Goal: Transaction & Acquisition: Purchase product/service

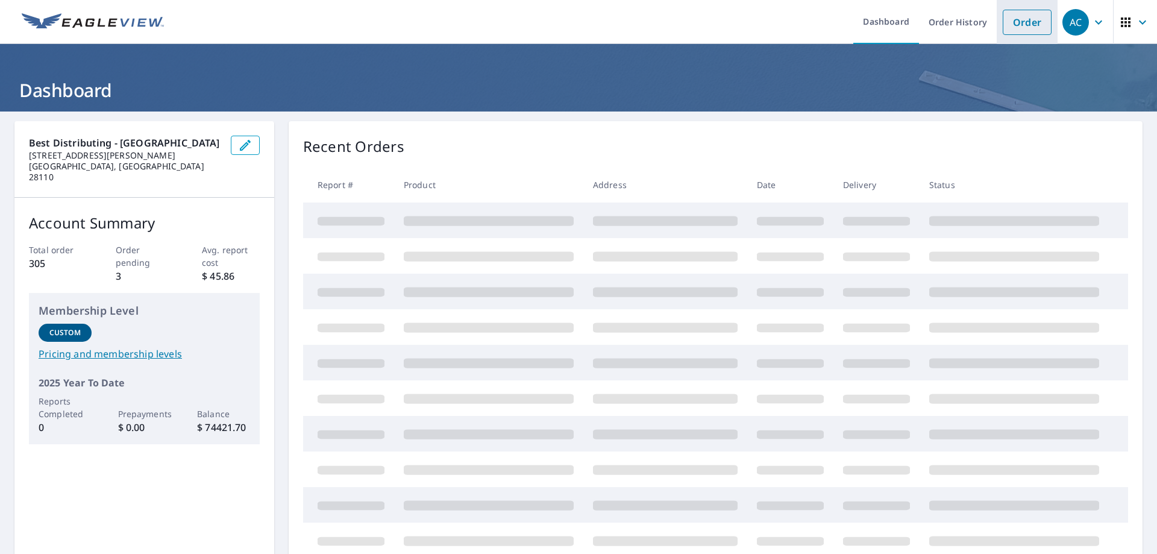
click at [1010, 22] on link "Order" at bounding box center [1027, 22] width 49 height 25
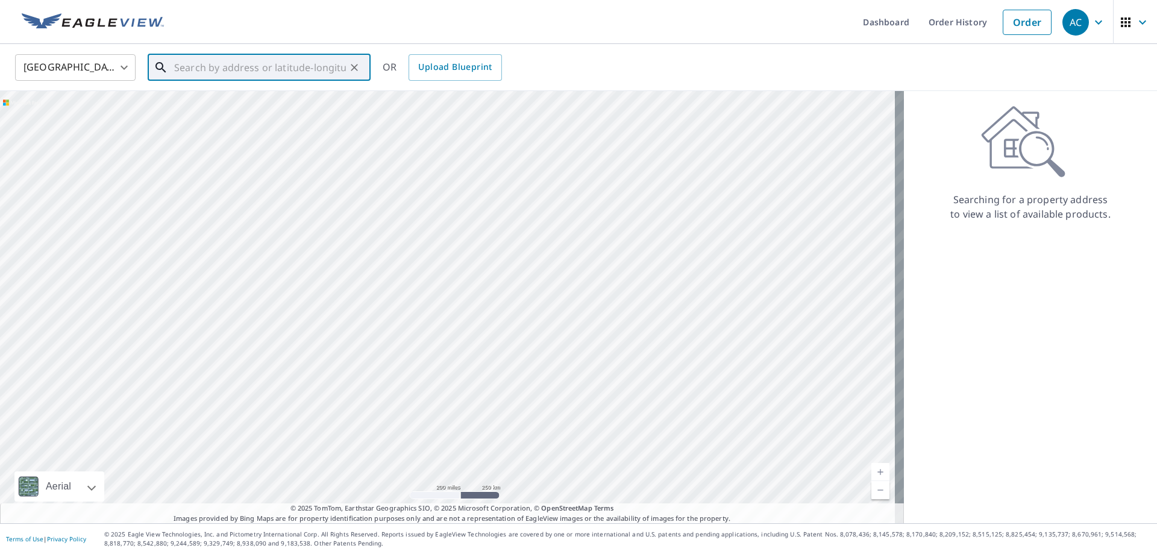
click at [287, 64] on input "text" at bounding box center [260, 68] width 172 height 34
paste input "[STREET_ADDRESS][PERSON_NAME][PERSON_NAME]"
click at [259, 69] on input "[STREET_ADDRESS][PERSON_NAME][PERSON_NAME]" at bounding box center [260, 68] width 172 height 34
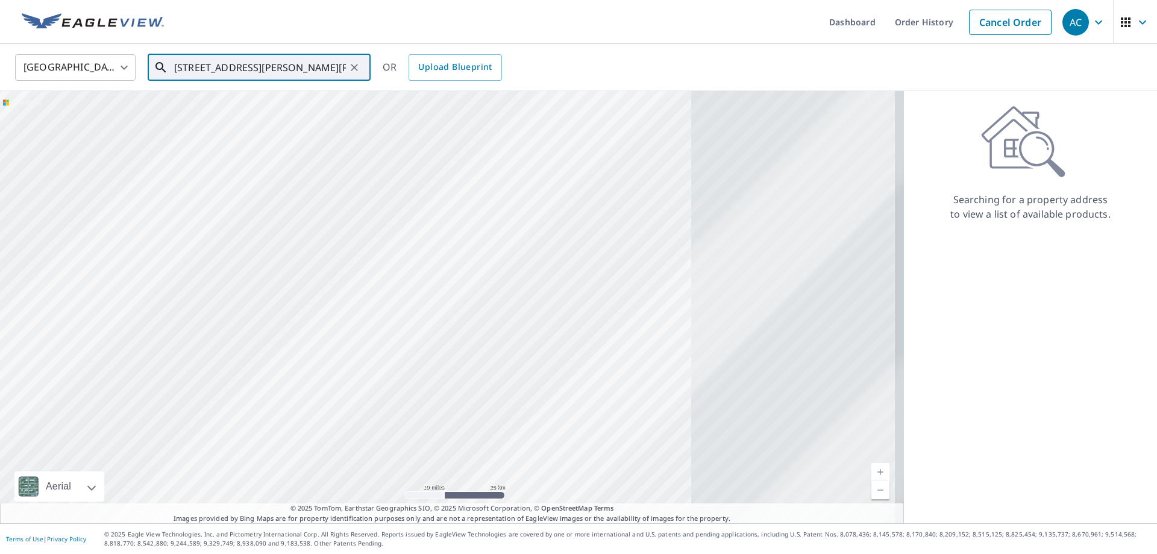
drag, startPoint x: 709, startPoint y: 384, endPoint x: 325, endPoint y: 226, distance: 415.7
click at [325, 226] on div at bounding box center [452, 307] width 904 height 432
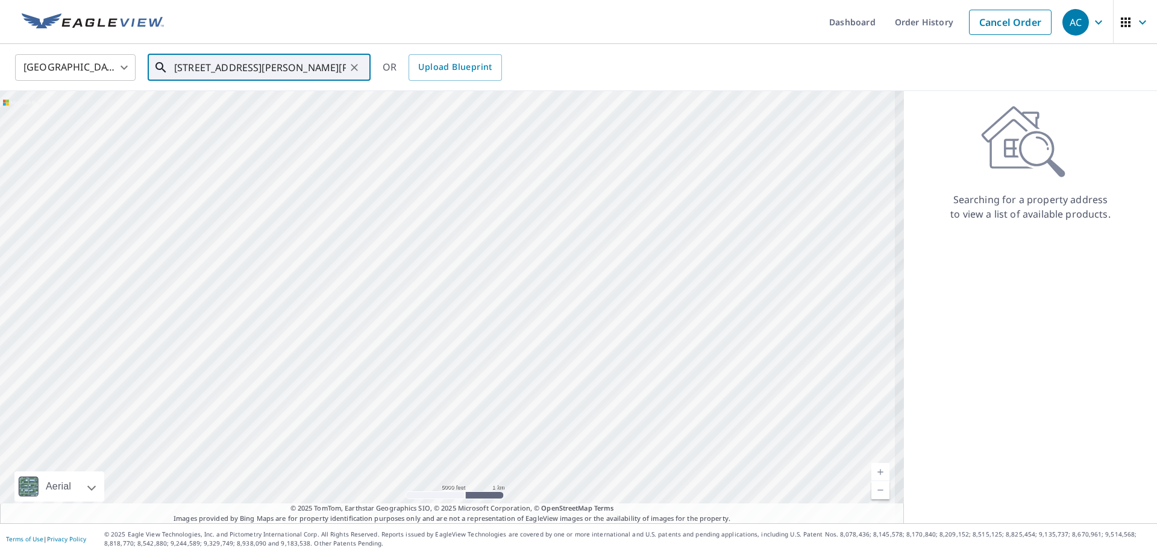
drag, startPoint x: 351, startPoint y: 423, endPoint x: 419, endPoint y: 213, distance: 220.9
click at [419, 213] on div at bounding box center [452, 307] width 904 height 432
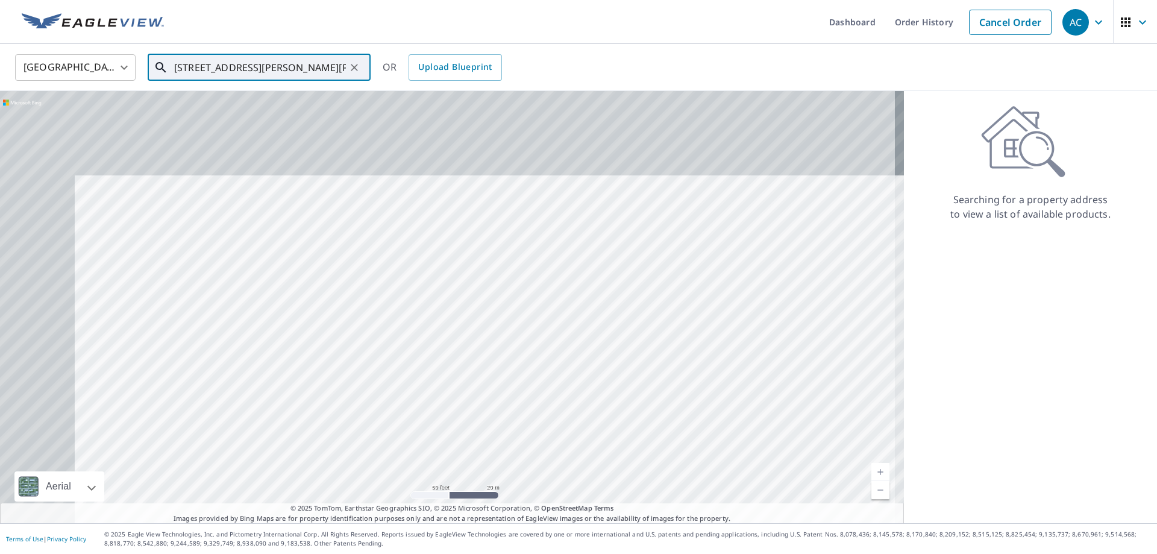
drag, startPoint x: 265, startPoint y: 210, endPoint x: 368, endPoint y: 333, distance: 160.4
click at [366, 332] on div at bounding box center [452, 307] width 904 height 432
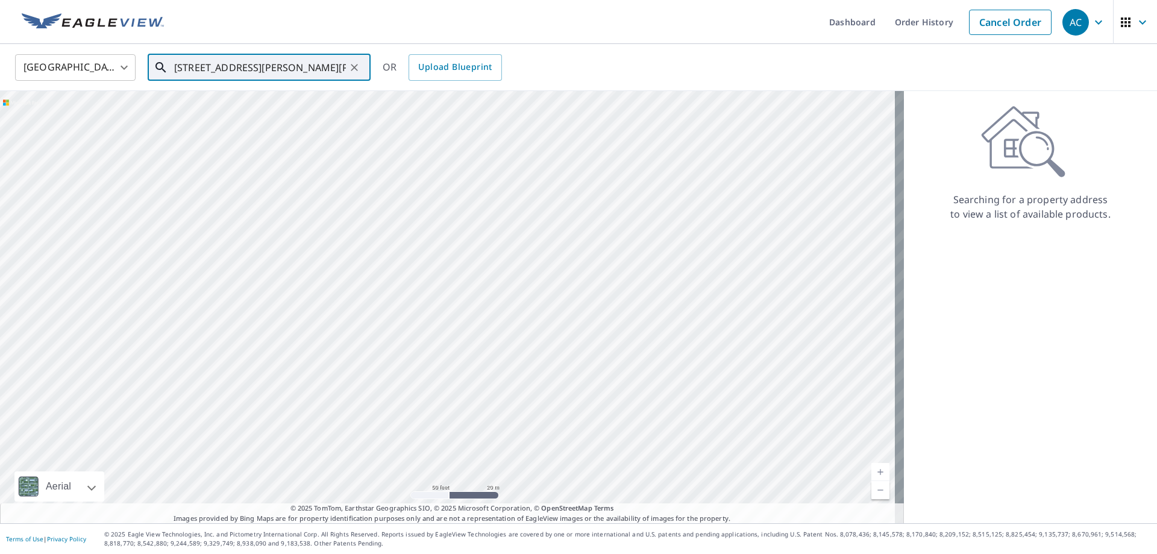
click at [303, 327] on div at bounding box center [452, 307] width 904 height 432
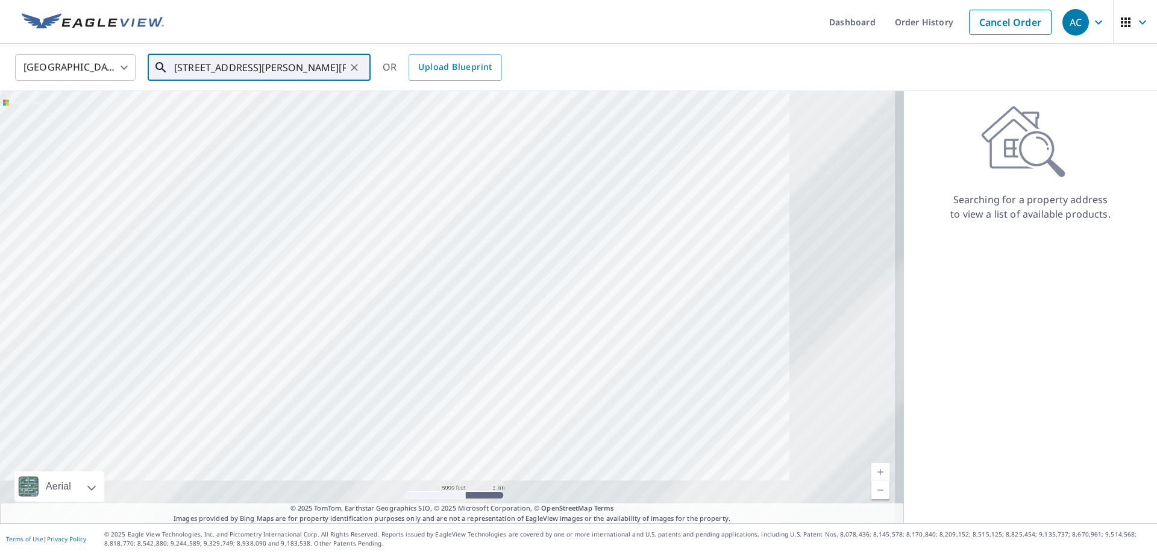
drag, startPoint x: 605, startPoint y: 416, endPoint x: 271, endPoint y: 163, distance: 419.4
click at [271, 163] on div at bounding box center [452, 307] width 904 height 432
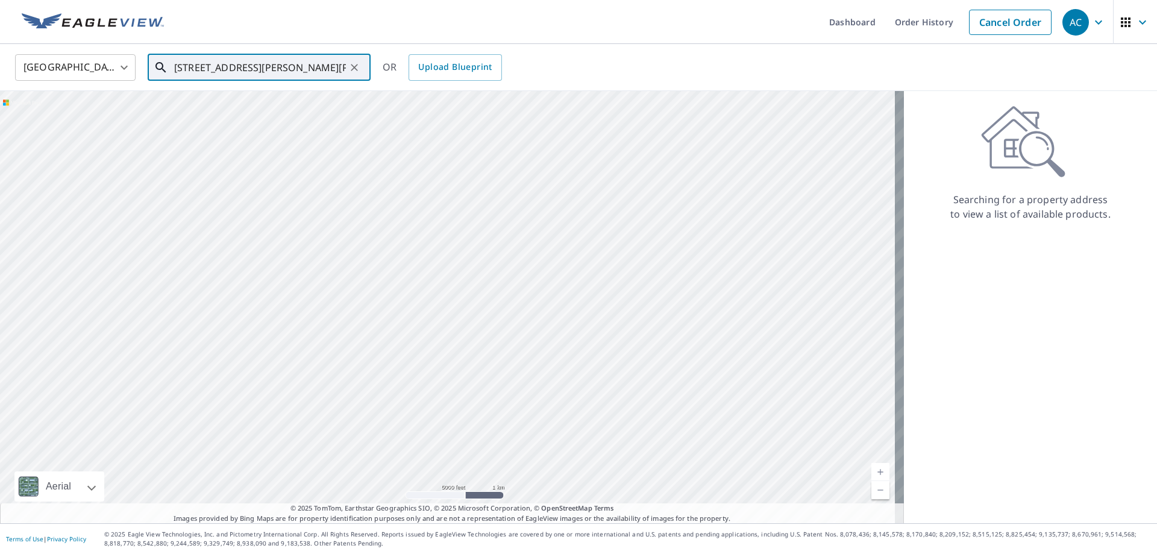
drag, startPoint x: 594, startPoint y: 351, endPoint x: 283, endPoint y: 219, distance: 337.9
click at [283, 219] on div at bounding box center [452, 307] width 904 height 432
drag, startPoint x: 521, startPoint y: 272, endPoint x: 338, endPoint y: 272, distance: 183.2
click at [338, 272] on div at bounding box center [452, 307] width 904 height 432
drag, startPoint x: 506, startPoint y: 237, endPoint x: 421, endPoint y: 265, distance: 89.4
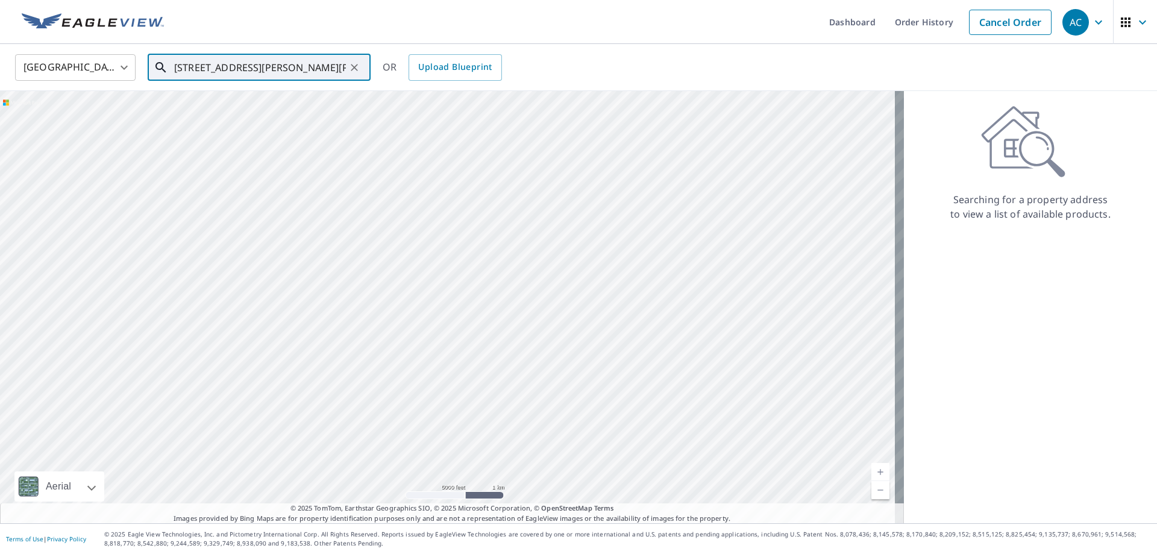
click at [421, 265] on div at bounding box center [452, 307] width 904 height 432
drag, startPoint x: 268, startPoint y: 181, endPoint x: 332, endPoint y: 398, distance: 226.9
click at [332, 398] on div at bounding box center [452, 307] width 904 height 432
drag, startPoint x: 288, startPoint y: 291, endPoint x: 691, endPoint y: 64, distance: 462.9
click at [691, 64] on div "United States [GEOGRAPHIC_DATA] ​ [STREET_ADDRESS][PERSON_NAME][PERSON_NAME] ​ …" at bounding box center [574, 67] width 1137 height 28
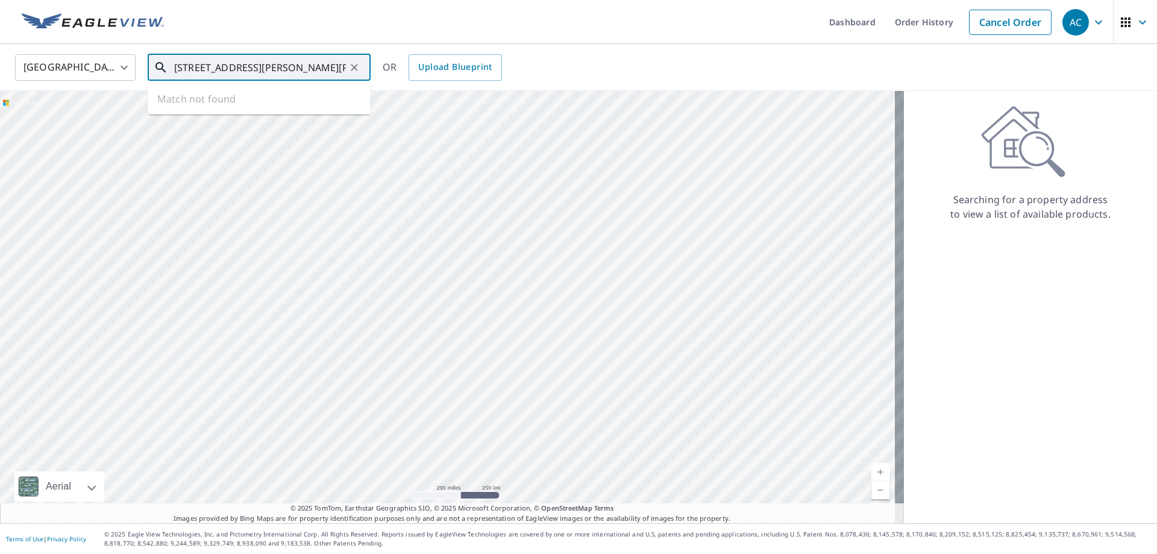
drag, startPoint x: 328, startPoint y: 70, endPoint x: 304, endPoint y: 60, distance: 26.8
click at [301, 66] on input "[STREET_ADDRESS][PERSON_NAME][PERSON_NAME]" at bounding box center [260, 68] width 172 height 34
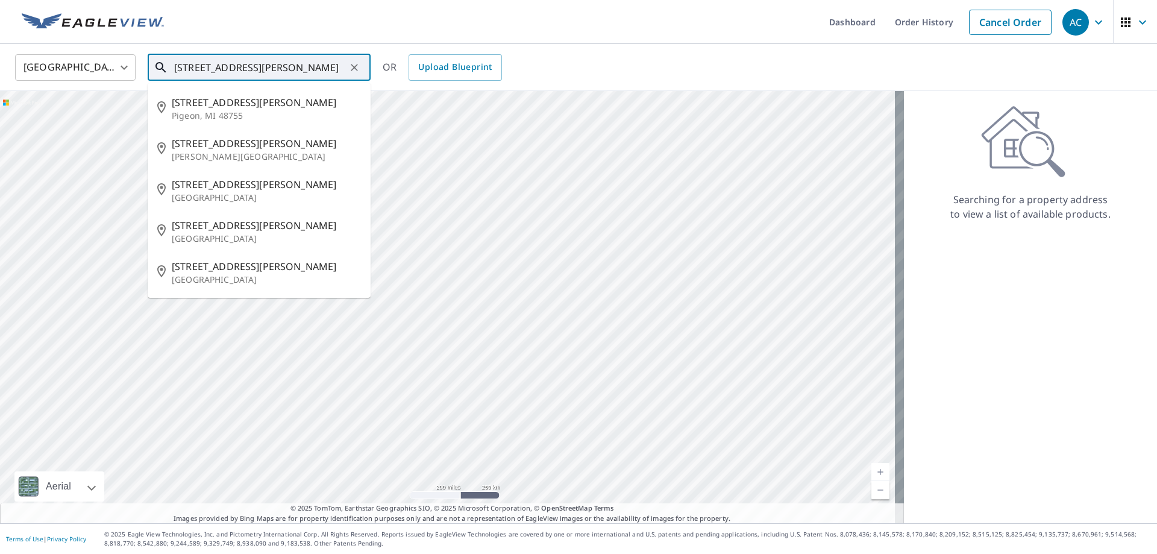
type input "[STREET_ADDRESS][PERSON_NAME]"
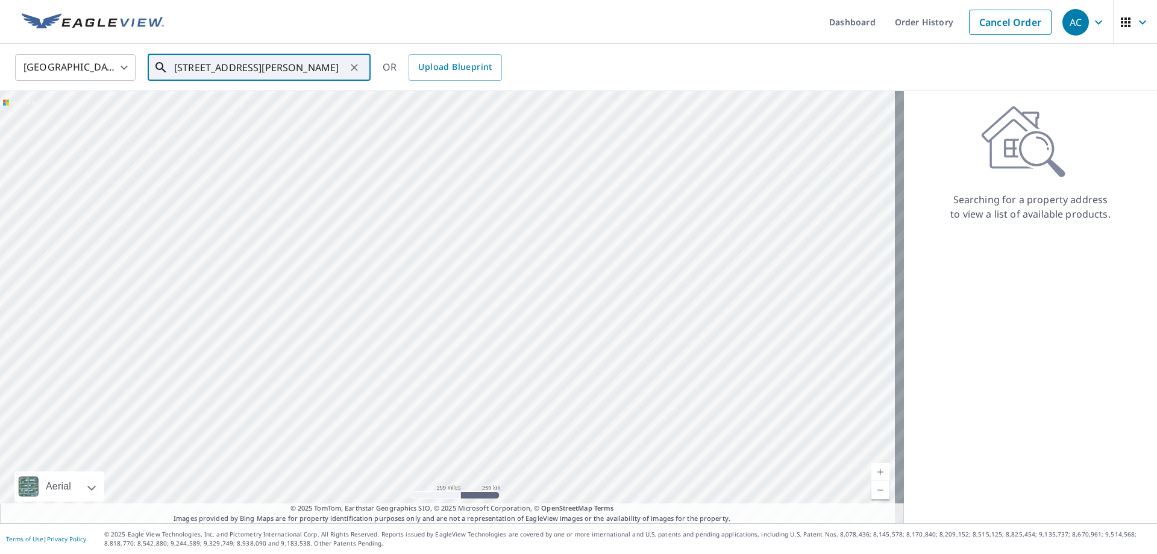
click at [357, 68] on button "Clear" at bounding box center [354, 67] width 17 height 17
paste input "[STREET_ADDRESS][PERSON_NAME]"
type input "[STREET_ADDRESS][PERSON_NAME][PERSON_NAME]"
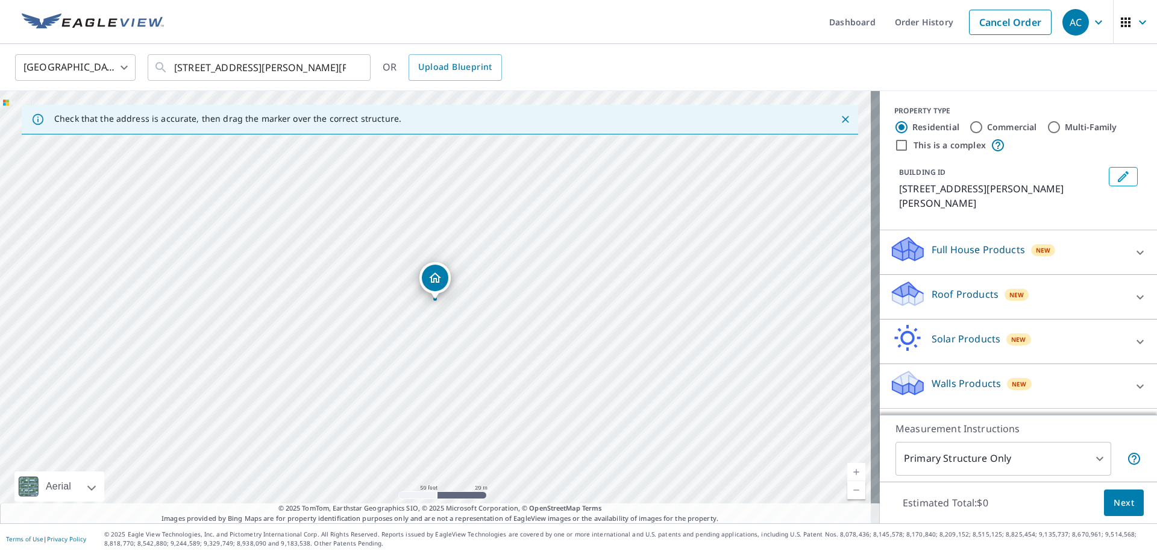
click at [967, 287] on p "Roof Products" at bounding box center [965, 294] width 67 height 14
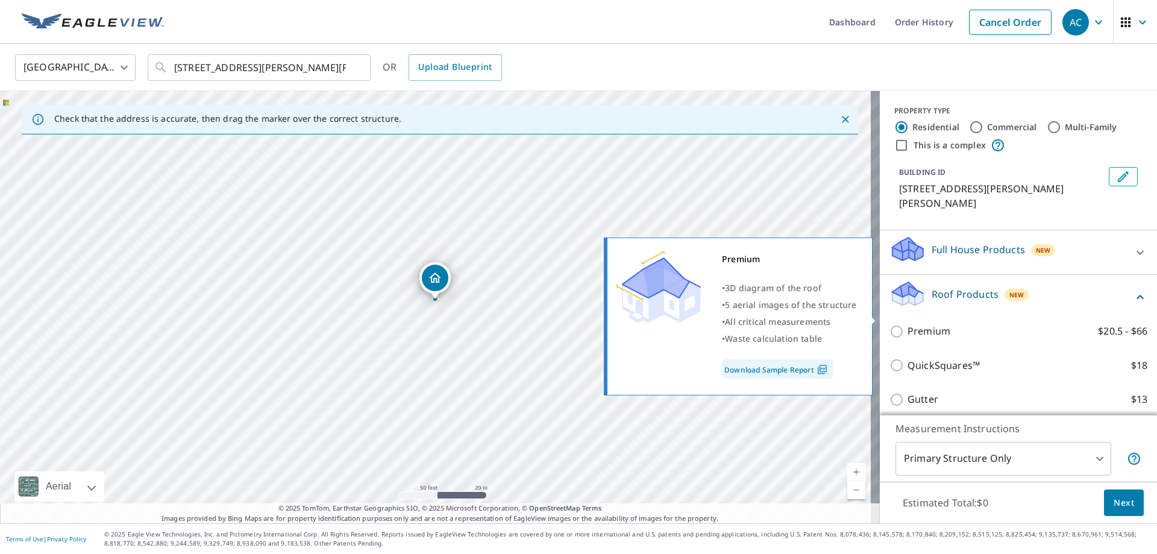
click at [908, 324] on p "Premium" at bounding box center [929, 331] width 43 height 15
click at [903, 324] on input "Premium $20.5 - $66" at bounding box center [899, 331] width 18 height 14
checkbox input "true"
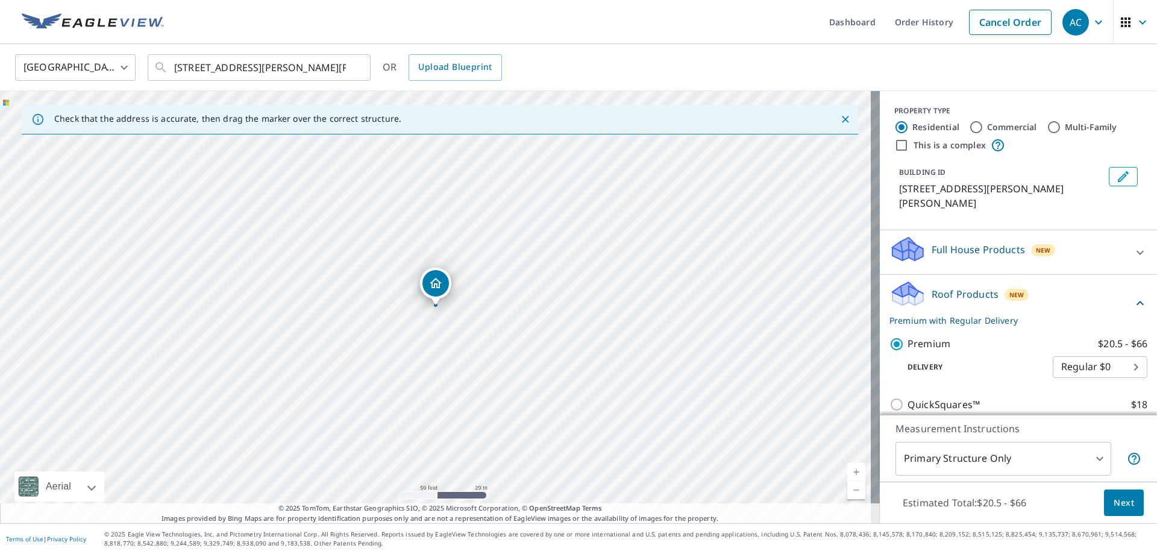
click at [1117, 501] on span "Next" at bounding box center [1124, 502] width 20 height 15
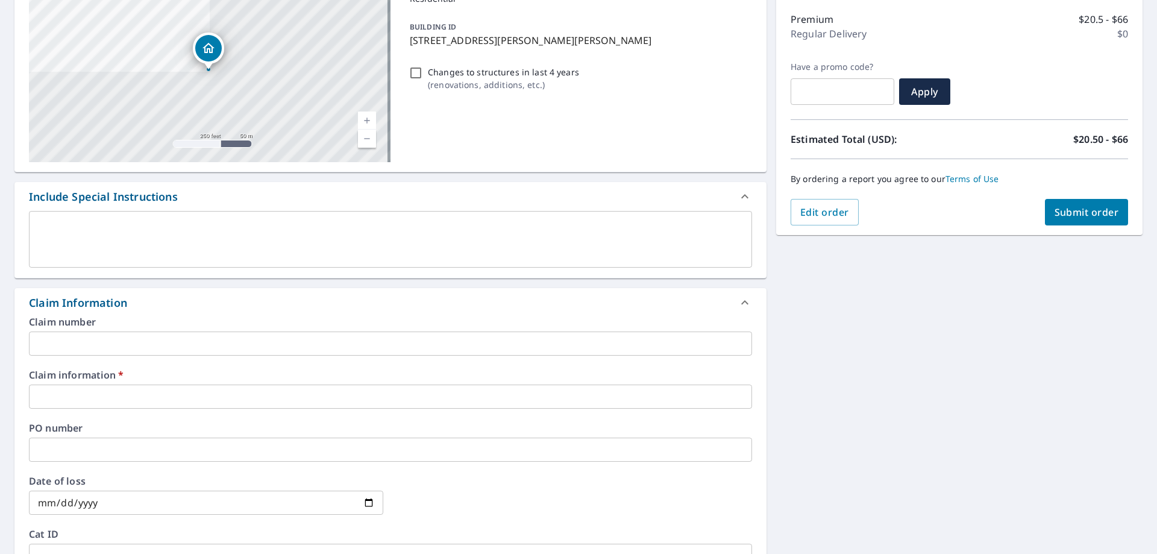
scroll to position [181, 0]
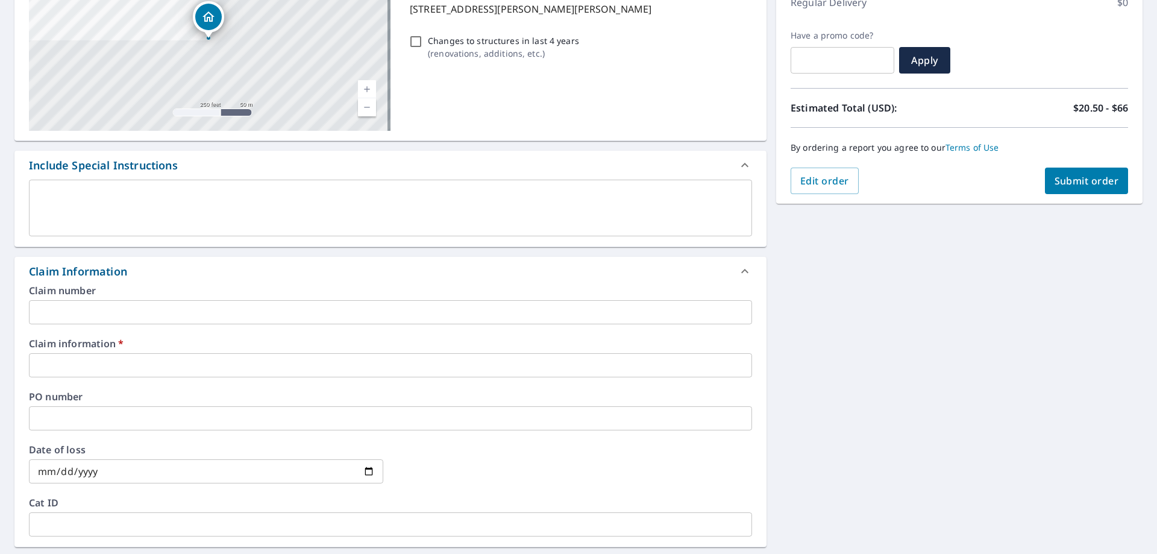
click at [101, 306] on input "text" at bounding box center [390, 312] width 723 height 24
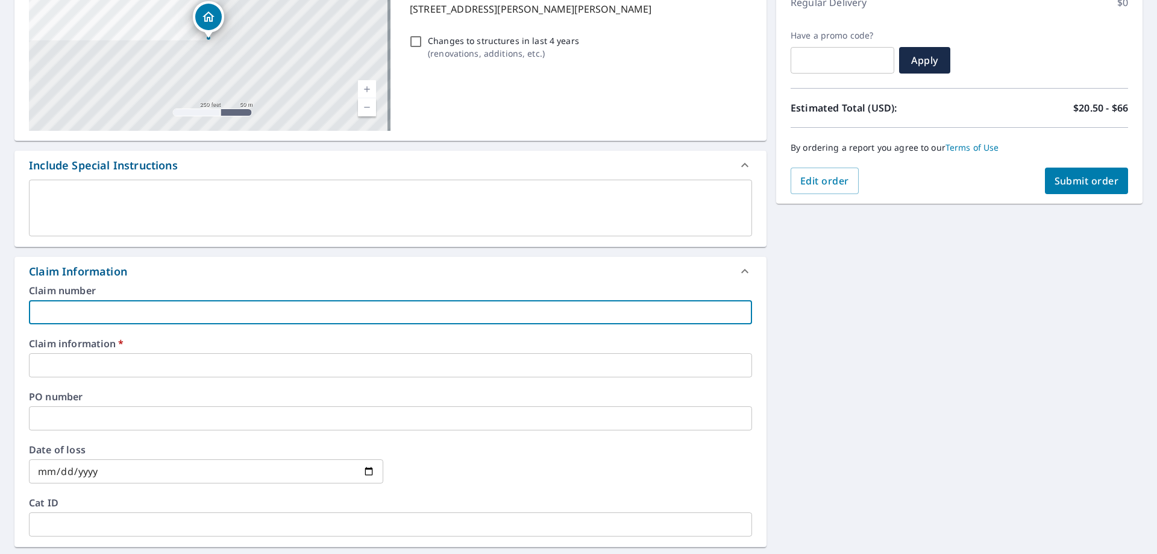
type input "298636 KINGS"
checkbox input "true"
click at [128, 368] on input "text" at bounding box center [390, 365] width 723 height 24
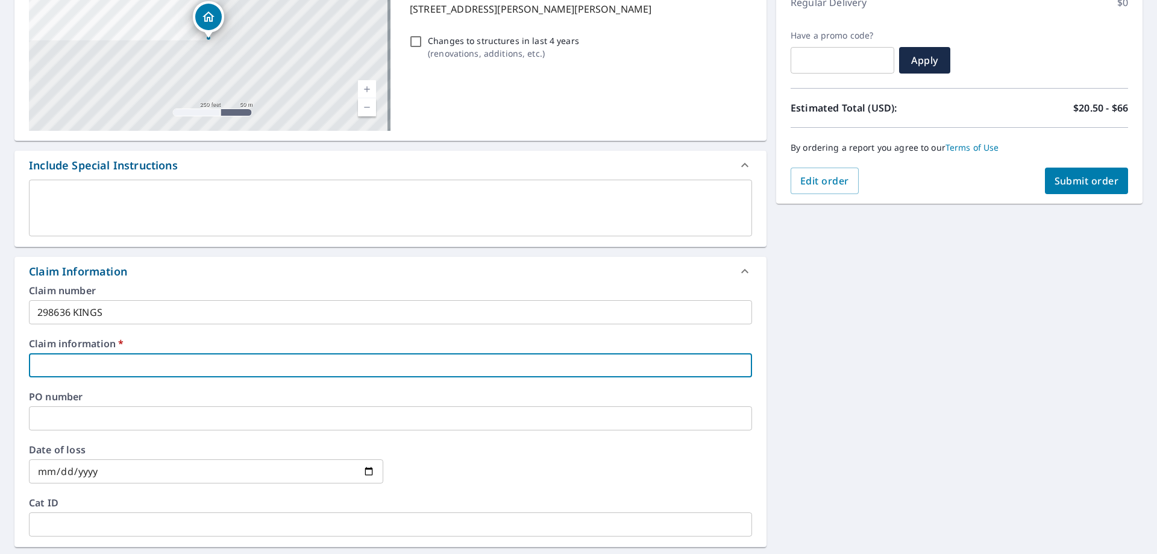
type input "298636 KINGS"
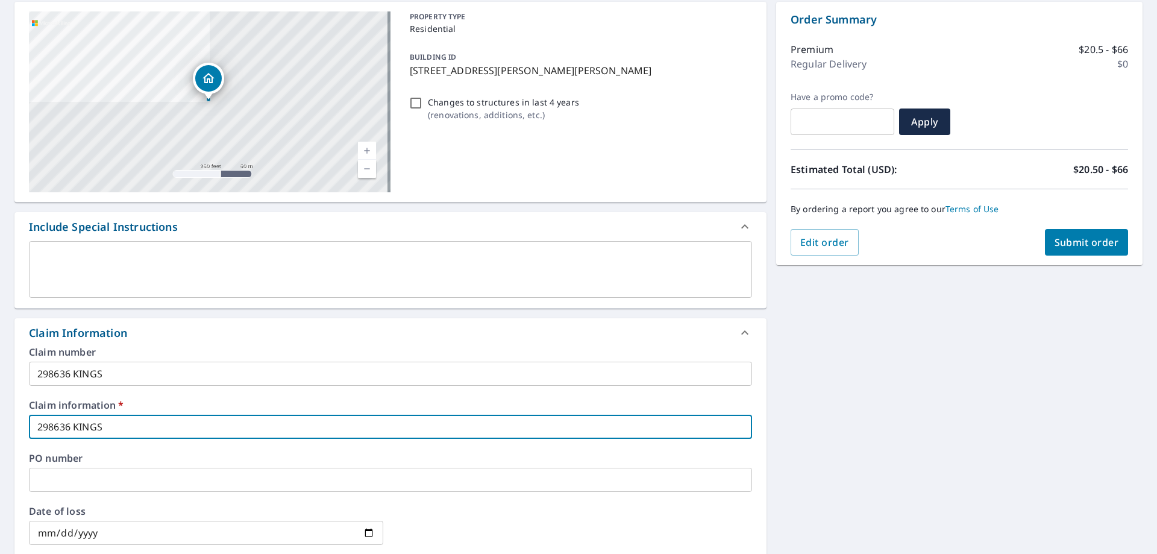
scroll to position [60, 0]
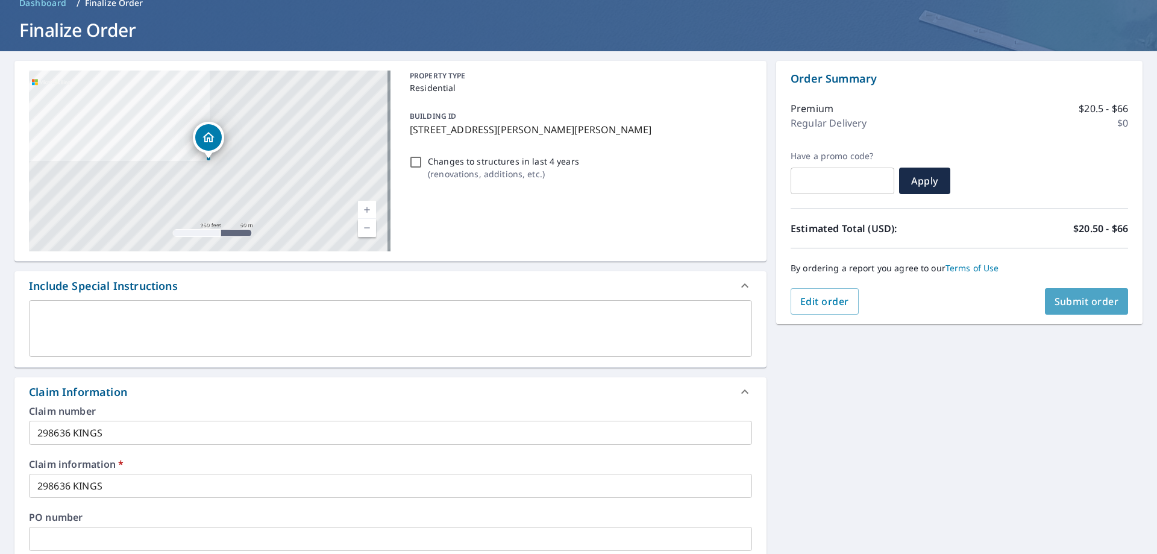
click at [1079, 300] on span "Submit order" at bounding box center [1087, 301] width 64 height 13
checkbox input "true"
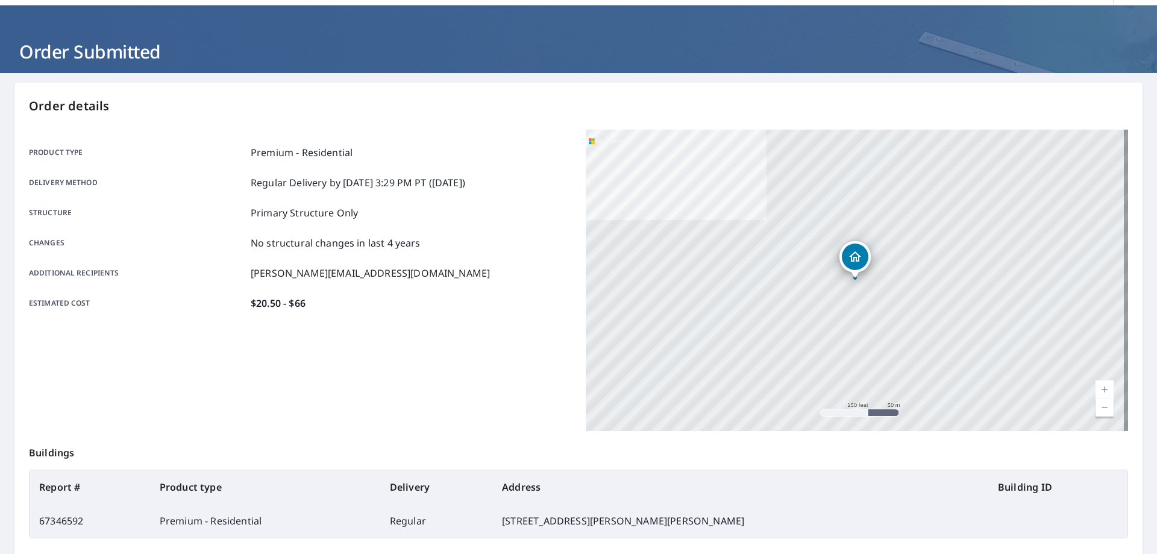
scroll to position [121, 0]
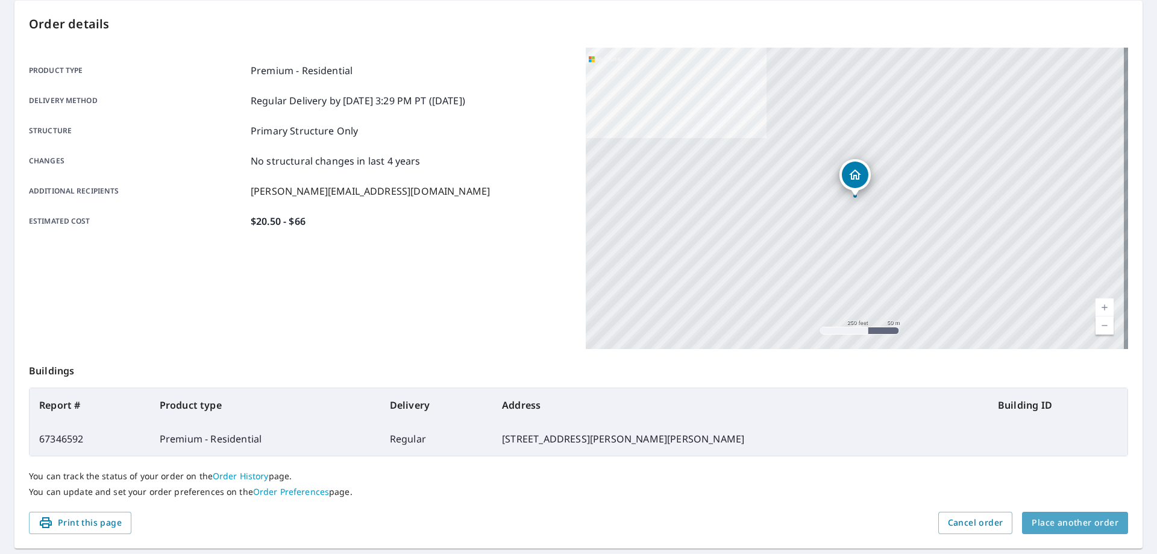
click at [1076, 529] on span "Place another order" at bounding box center [1075, 522] width 87 height 15
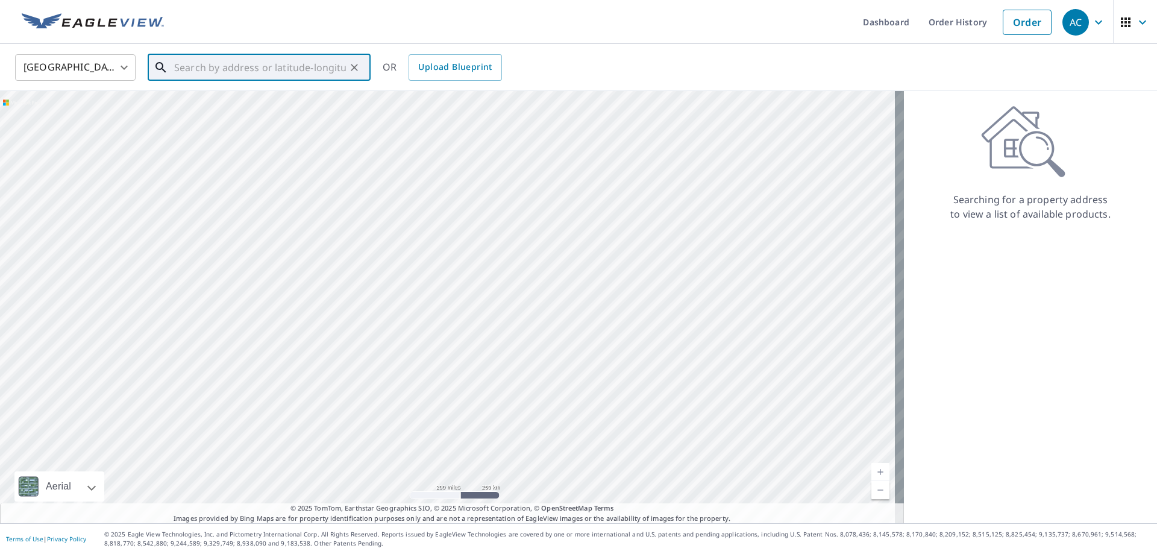
click at [237, 65] on input "text" at bounding box center [260, 68] width 172 height 34
paste input "[STREET_ADDRESS]"
click at [248, 105] on span "[STREET_ADDRESS]" at bounding box center [266, 102] width 189 height 14
type input "[STREET_ADDRESS]"
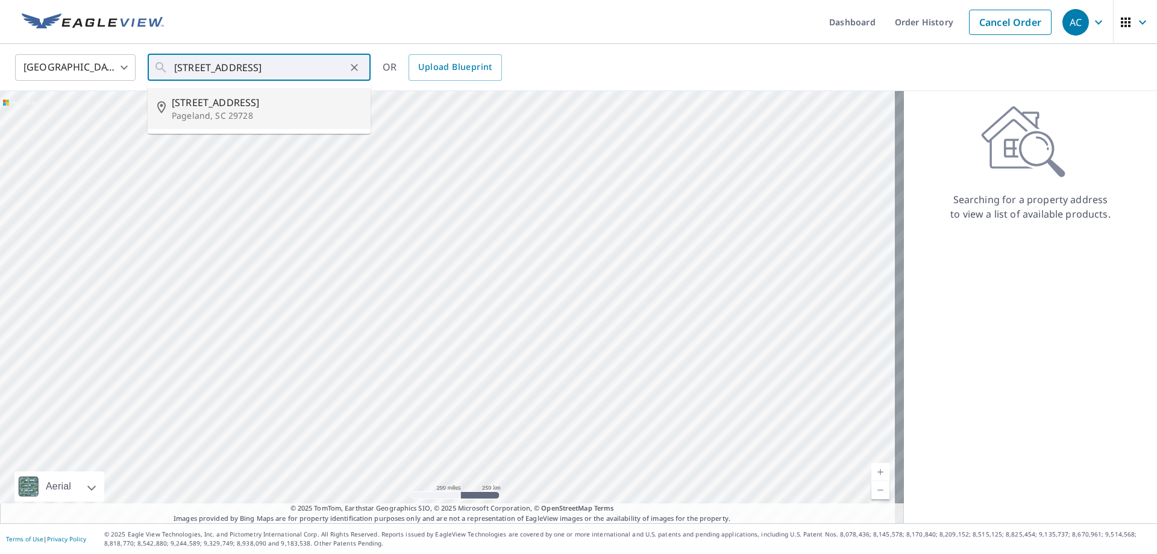
scroll to position [0, 0]
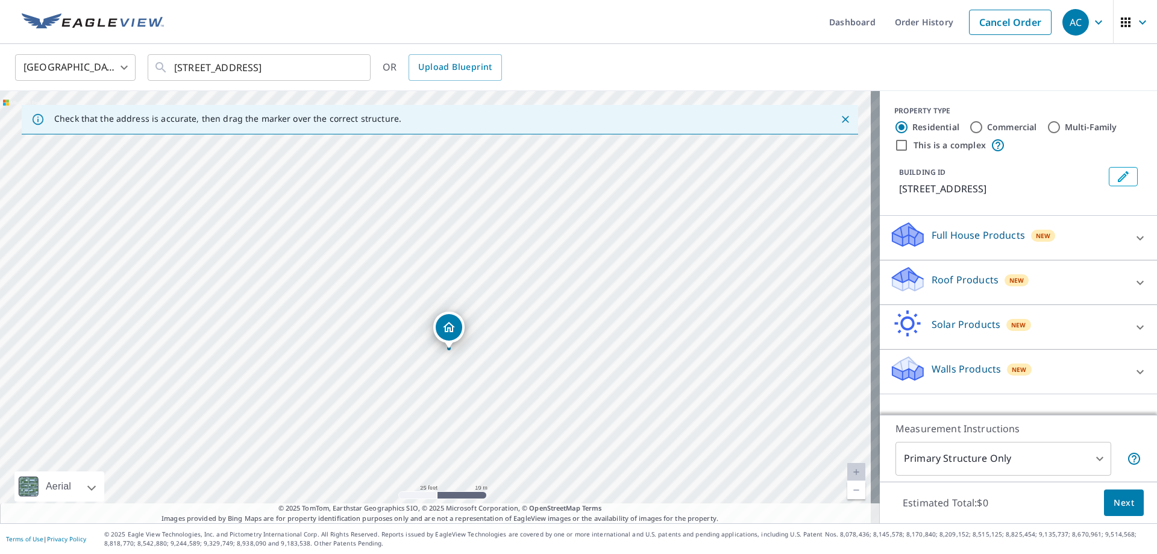
drag, startPoint x: 471, startPoint y: 297, endPoint x: 489, endPoint y: 348, distance: 54.3
click at [489, 348] on div "[STREET_ADDRESS]" at bounding box center [440, 307] width 880 height 432
click at [1094, 283] on div "Roof Products New" at bounding box center [1008, 282] width 236 height 34
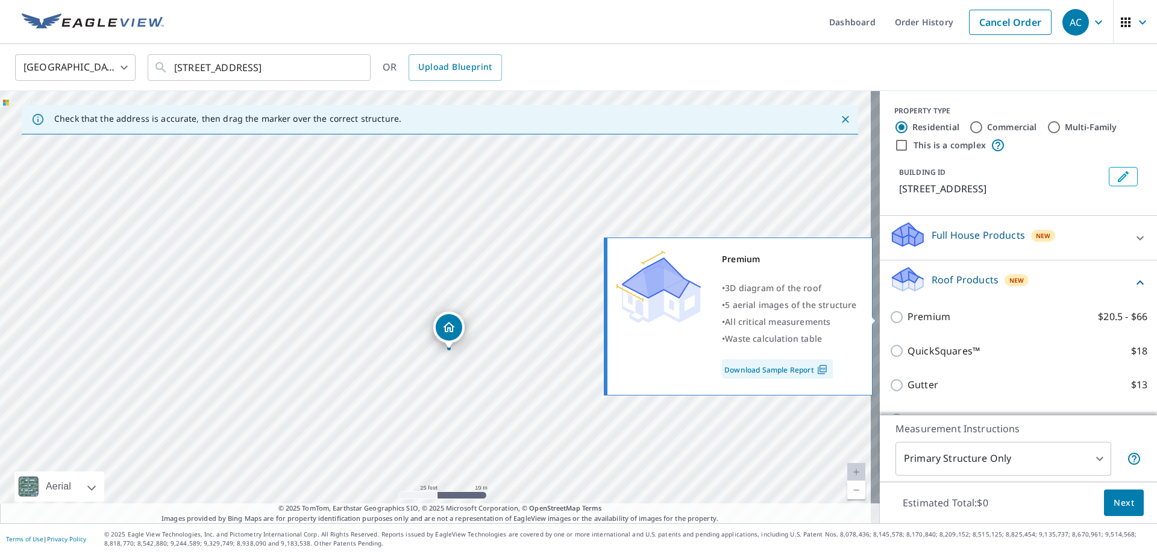
drag, startPoint x: 888, startPoint y: 316, endPoint x: 893, endPoint y: 324, distance: 9.2
click at [890, 316] on input "Premium $20.5 - $66" at bounding box center [899, 317] width 18 height 14
checkbox input "true"
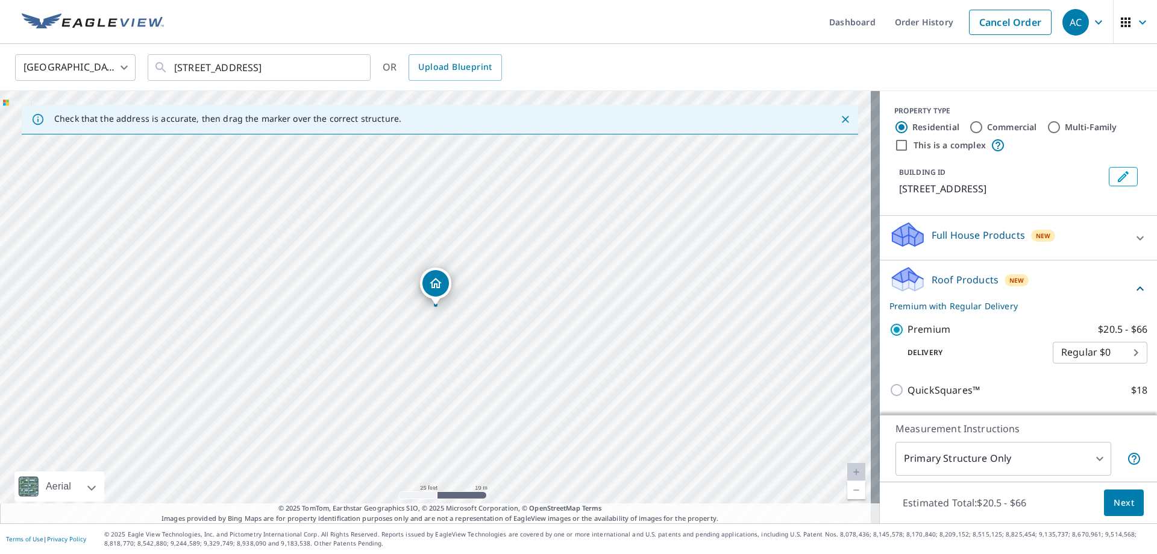
click at [1114, 503] on span "Next" at bounding box center [1124, 502] width 20 height 15
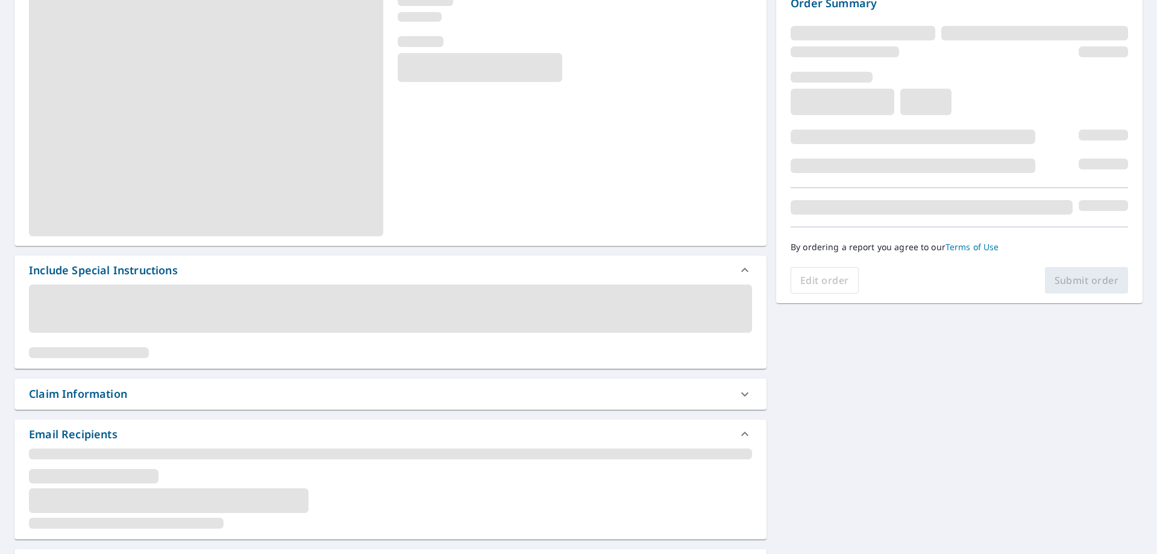
scroll to position [301, 0]
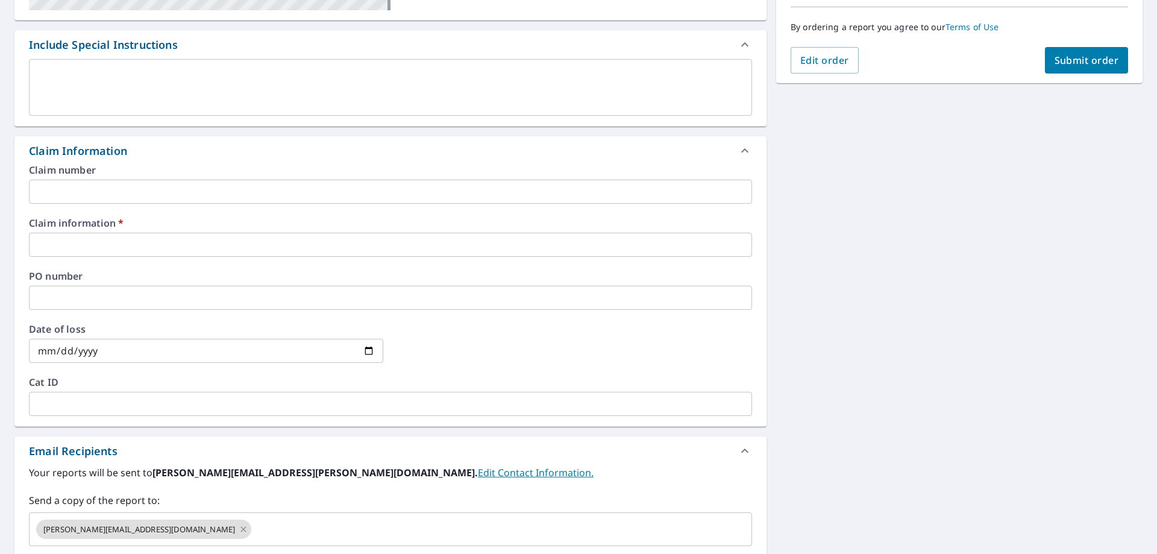
click at [118, 192] on input "text" at bounding box center [390, 192] width 723 height 24
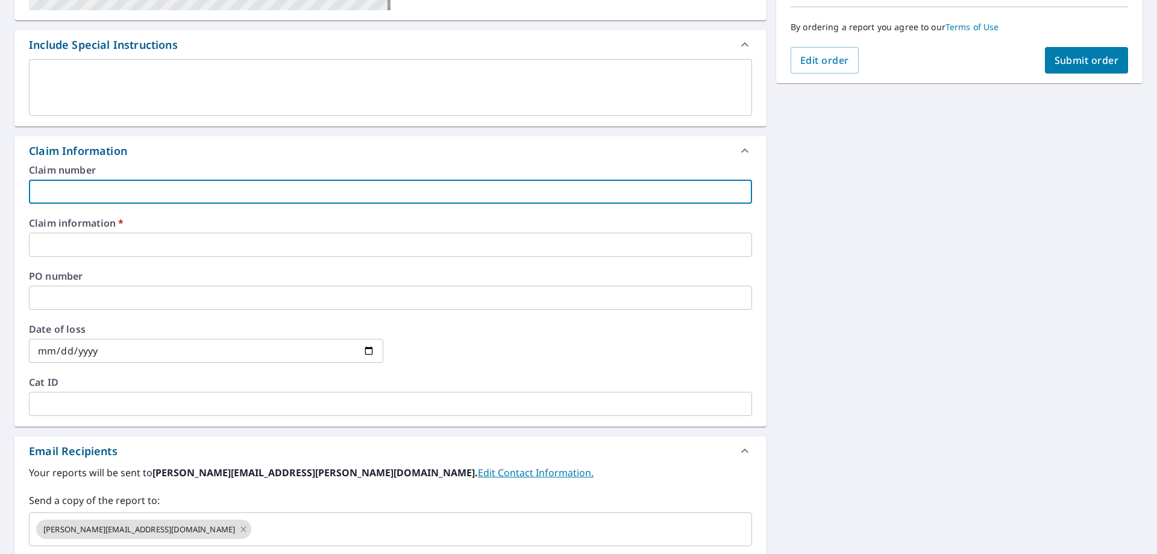
type input "298636 KINGS"
checkbox input "true"
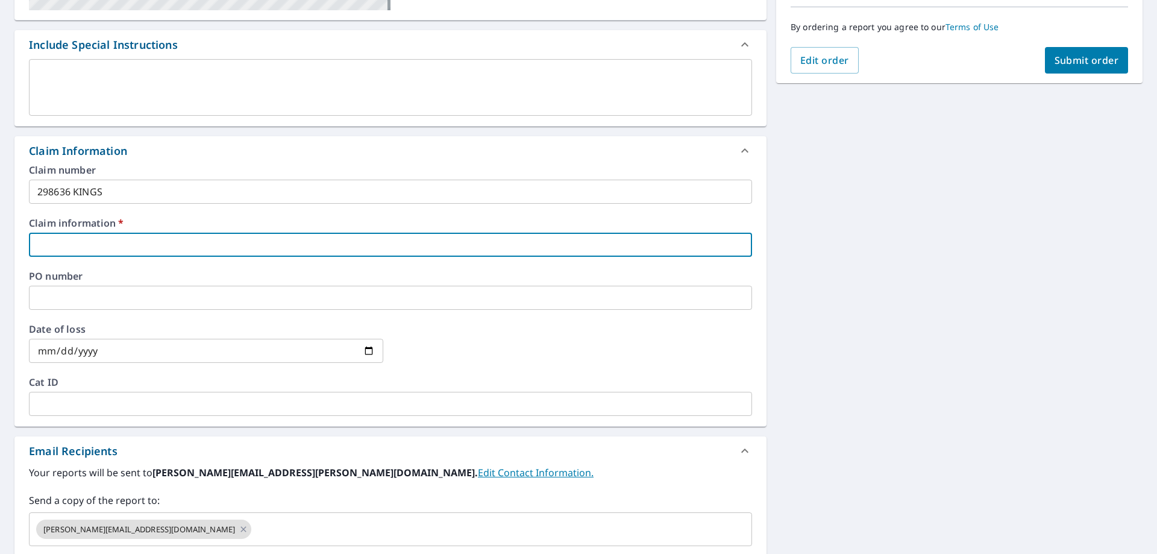
click at [145, 254] on input "text" at bounding box center [390, 245] width 723 height 24
type input "298636 KINGS"
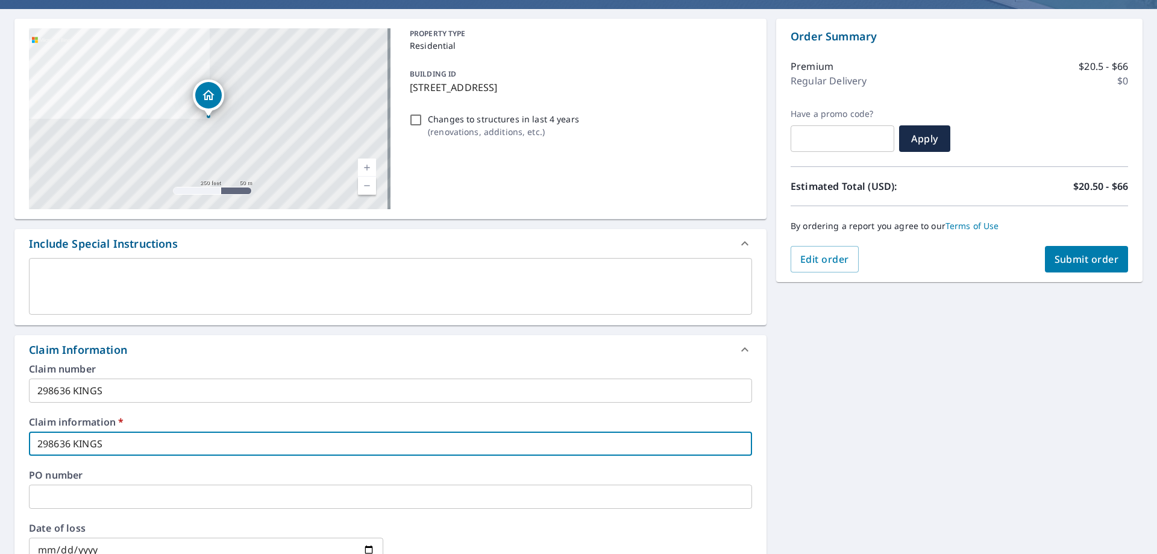
scroll to position [60, 0]
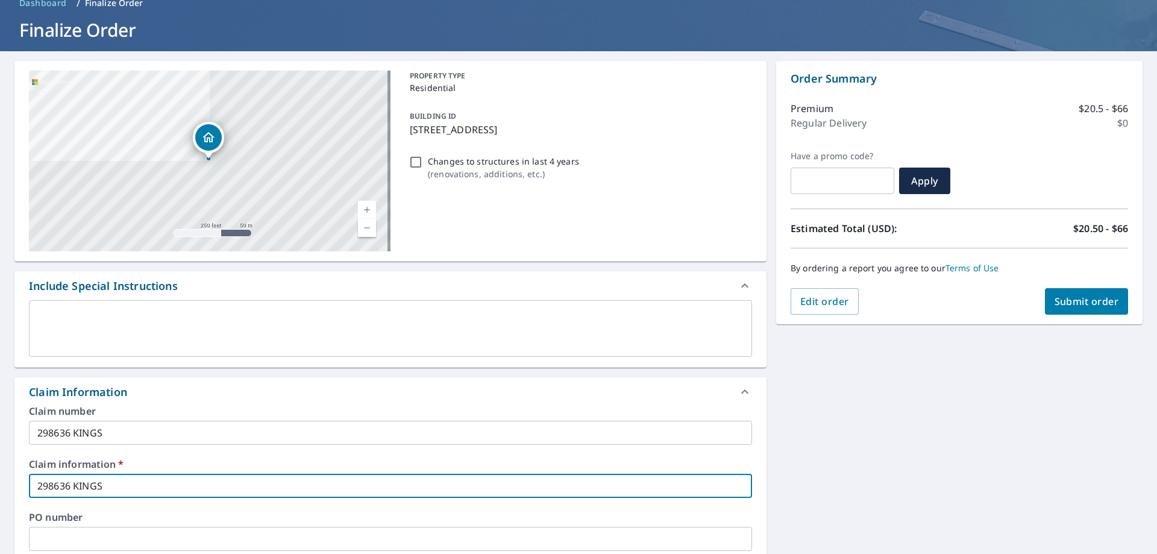
click at [1071, 303] on span "Submit order" at bounding box center [1087, 301] width 64 height 13
checkbox input "true"
